Goal: Task Accomplishment & Management: Complete application form

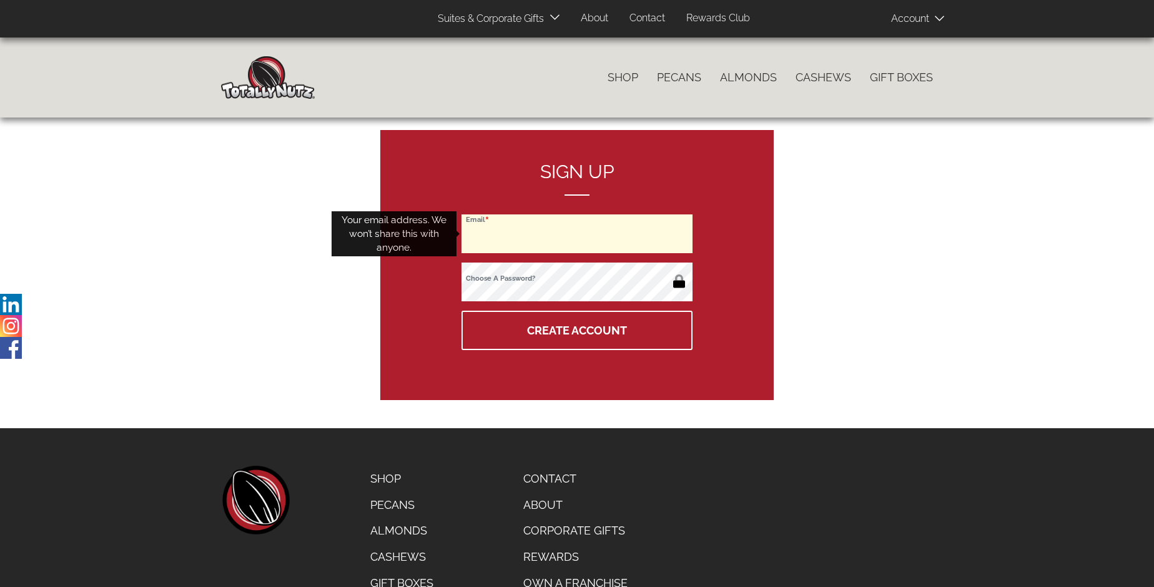
click at [577, 234] on input "Email" at bounding box center [577, 233] width 231 height 39
type input "[EMAIL_ADDRESS][DOMAIN_NAME]"
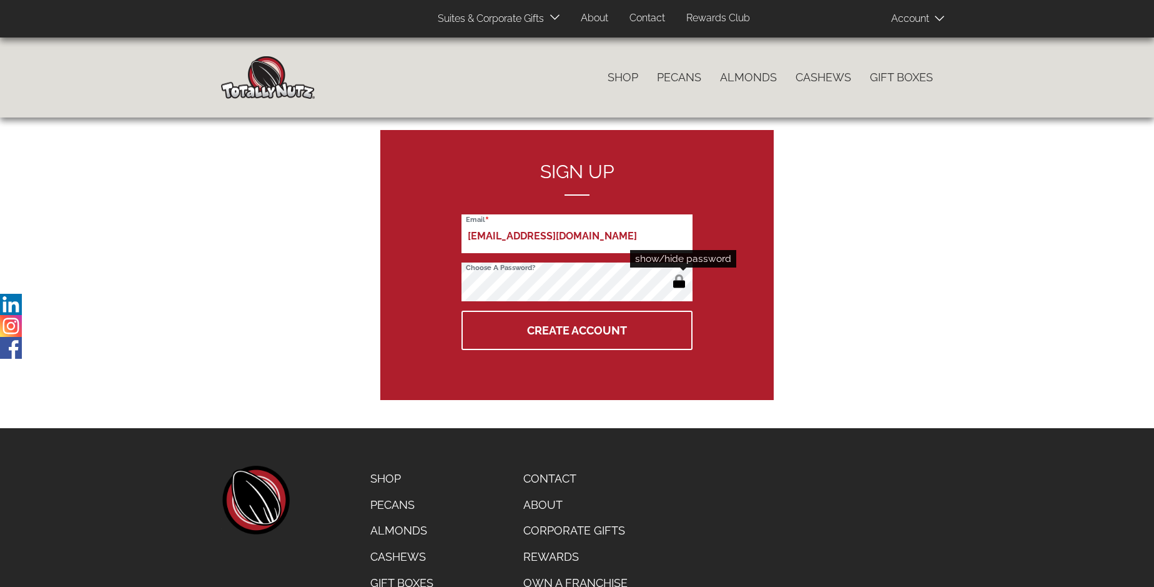
click at [679, 282] on button "button" at bounding box center [679, 282] width 21 height 20
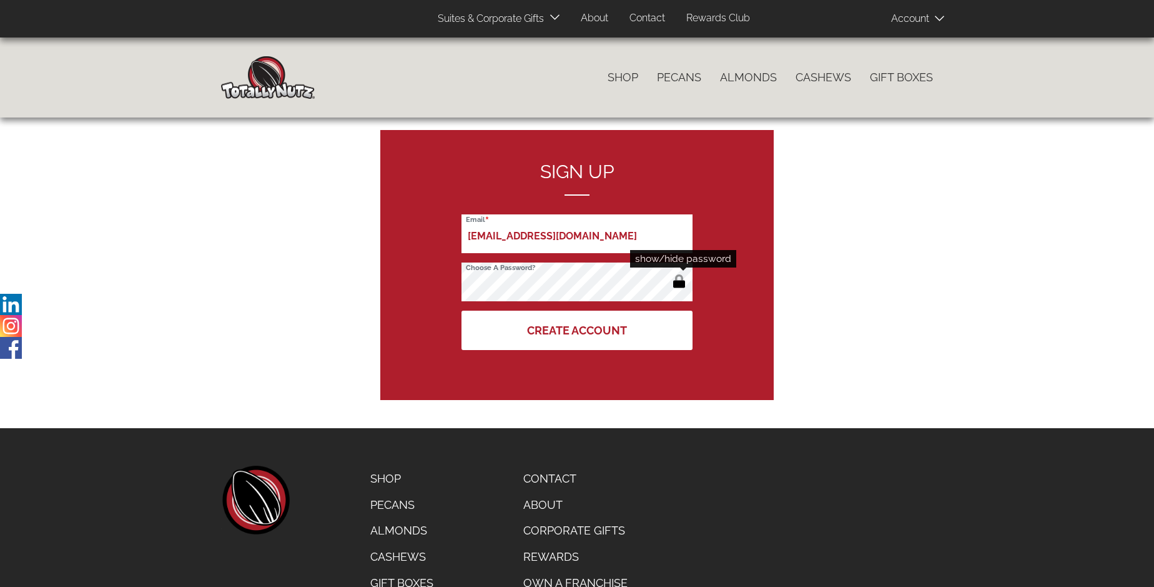
click at [577, 330] on button "Create Account" at bounding box center [577, 329] width 231 height 39
